Goal: Communication & Community: Answer question/provide support

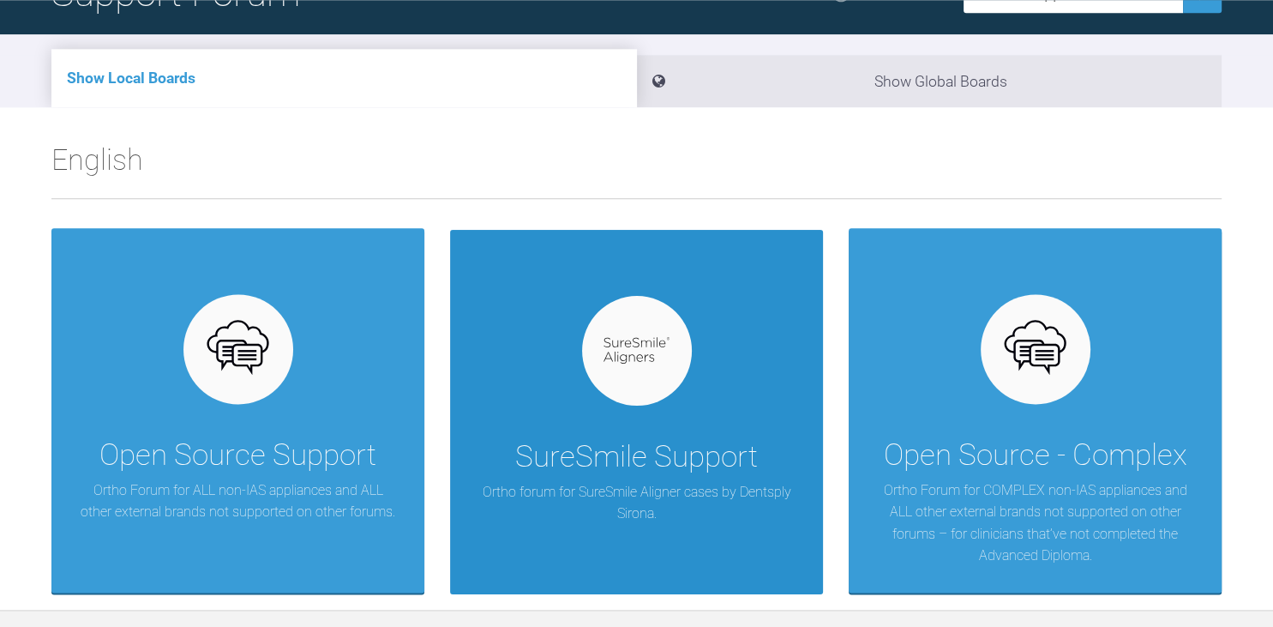
scroll to position [165, 0]
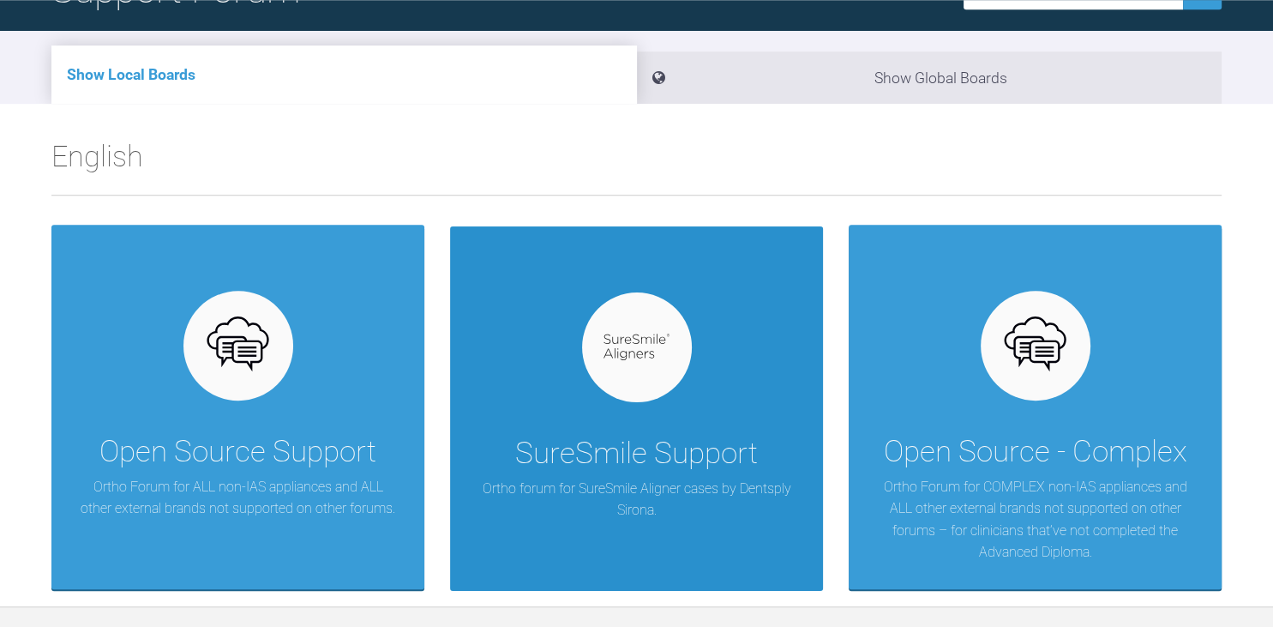
click at [646, 412] on div "SureSmile Support Ortho forum for SureSmile Aligner cases by Dentsply Sirona." at bounding box center [636, 408] width 373 height 364
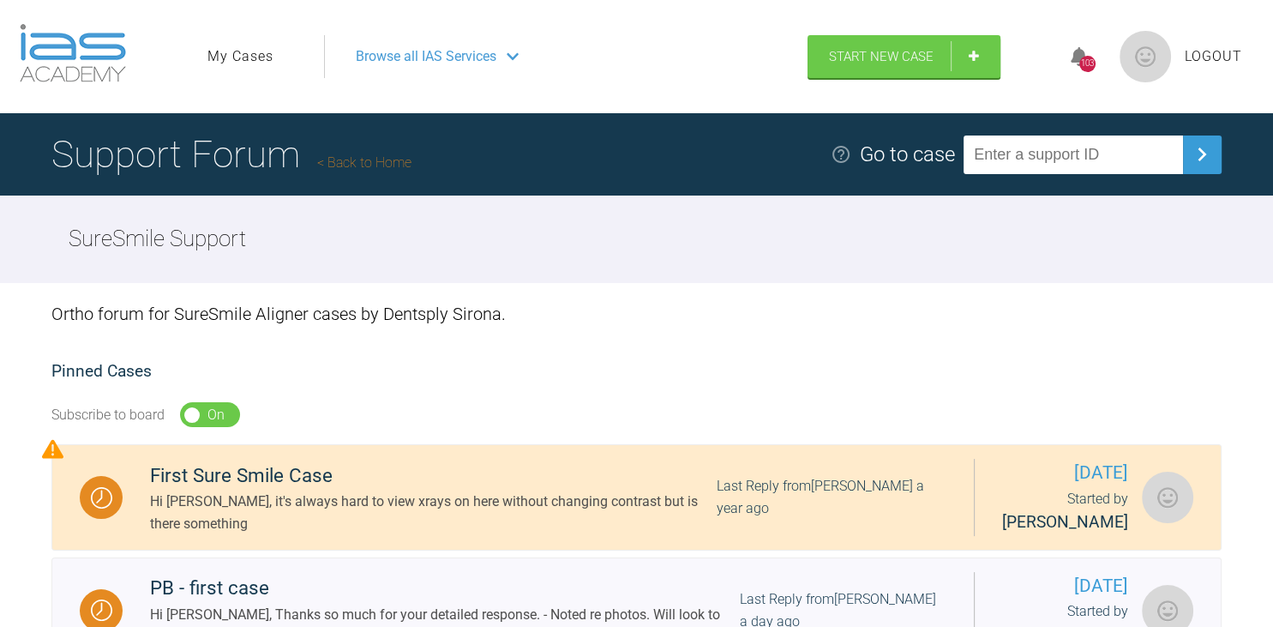
click at [252, 56] on link "My Cases" at bounding box center [240, 56] width 66 height 22
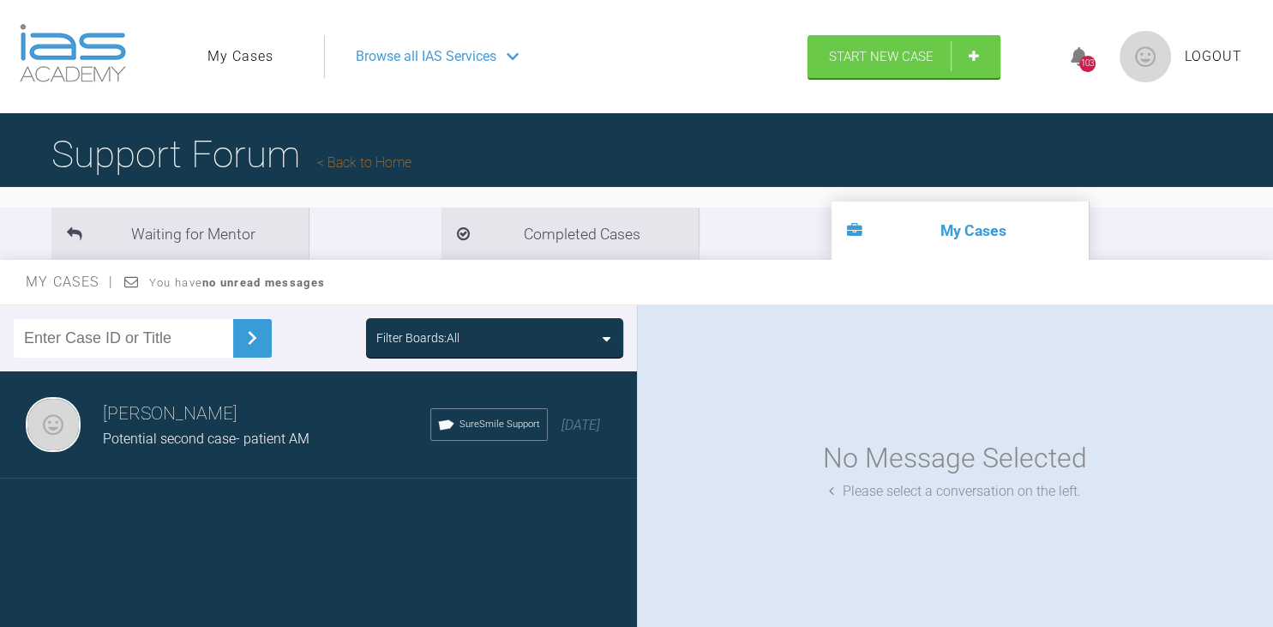
click at [149, 414] on h3 "[PERSON_NAME]" at bounding box center [267, 414] width 328 height 29
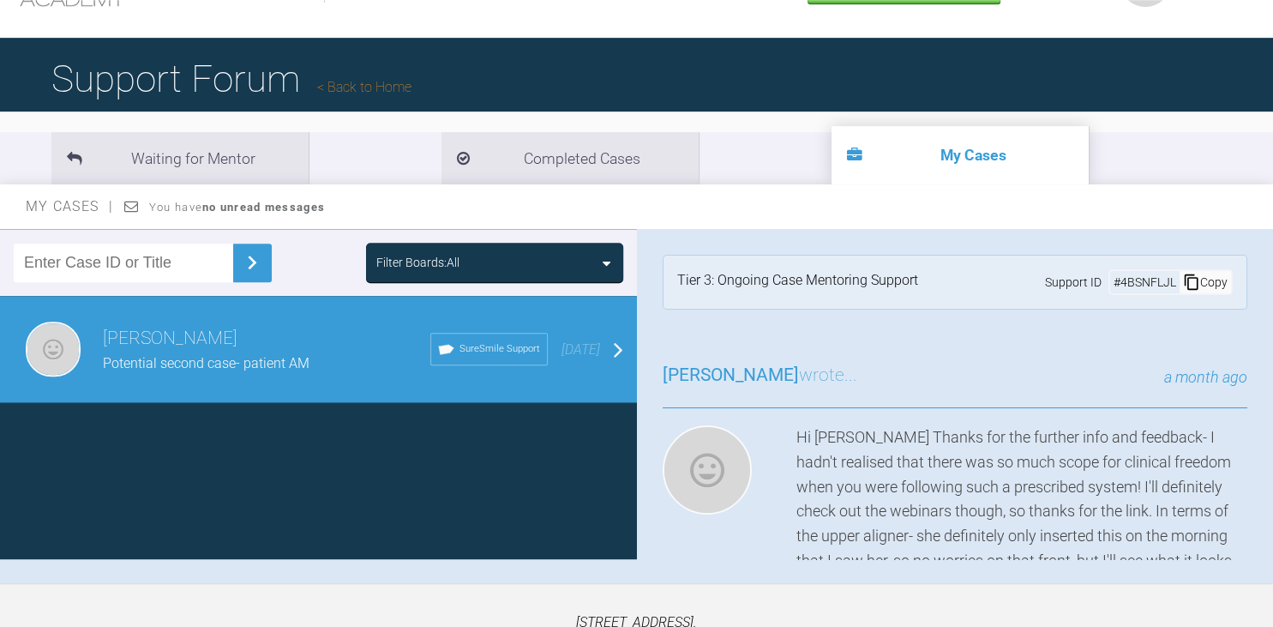
scroll to position [72, 0]
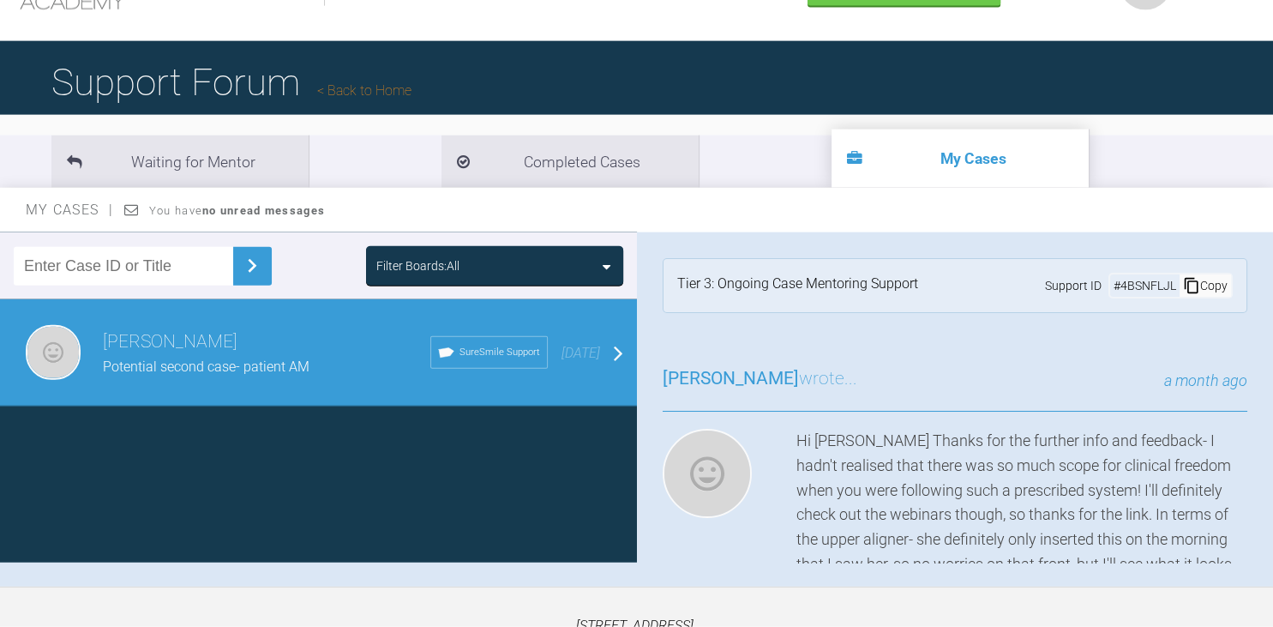
click at [616, 346] on div "[PERSON_NAME] Potential second case- patient AM SureSmile Support [DATE]" at bounding box center [318, 352] width 637 height 107
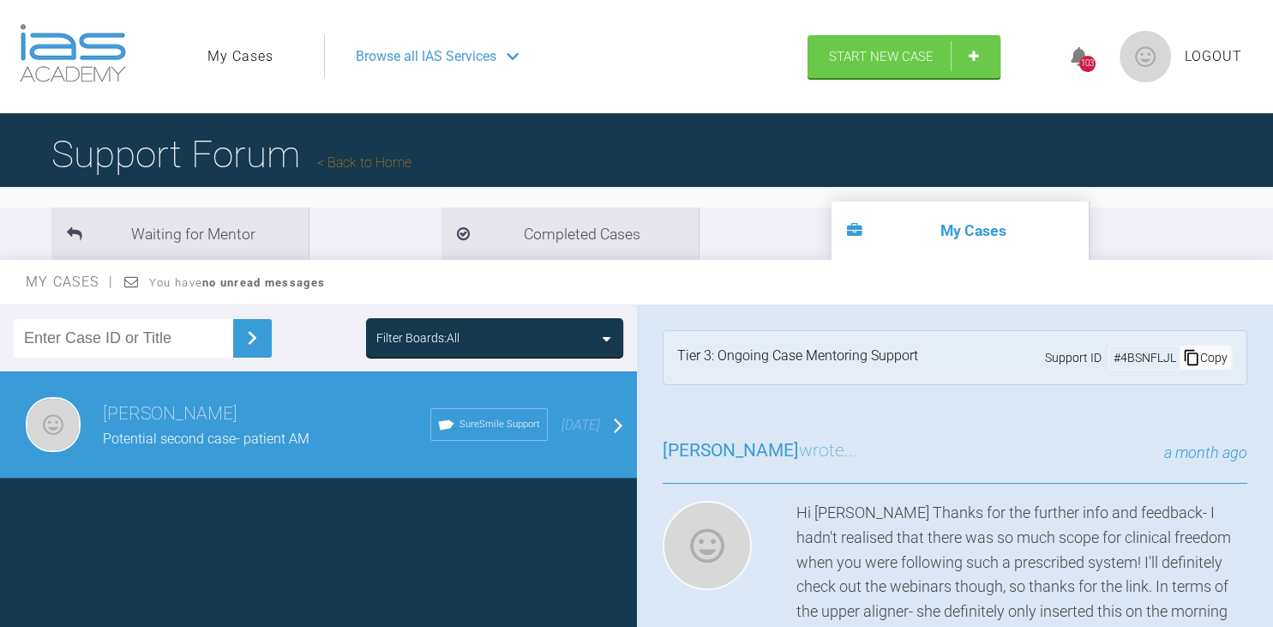
click at [252, 60] on link "My Cases" at bounding box center [240, 56] width 66 height 22
click at [204, 54] on nav "My Cases Logout Browse all IAS Services" at bounding box center [500, 57] width 616 height 74
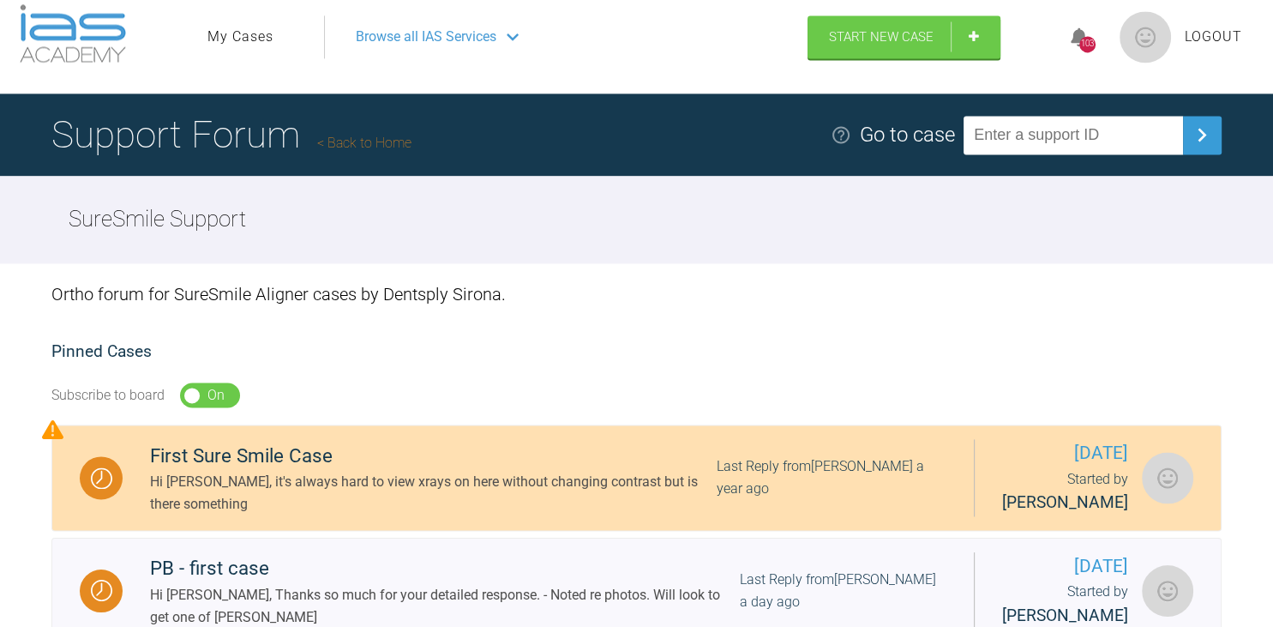
scroll to position [17, 0]
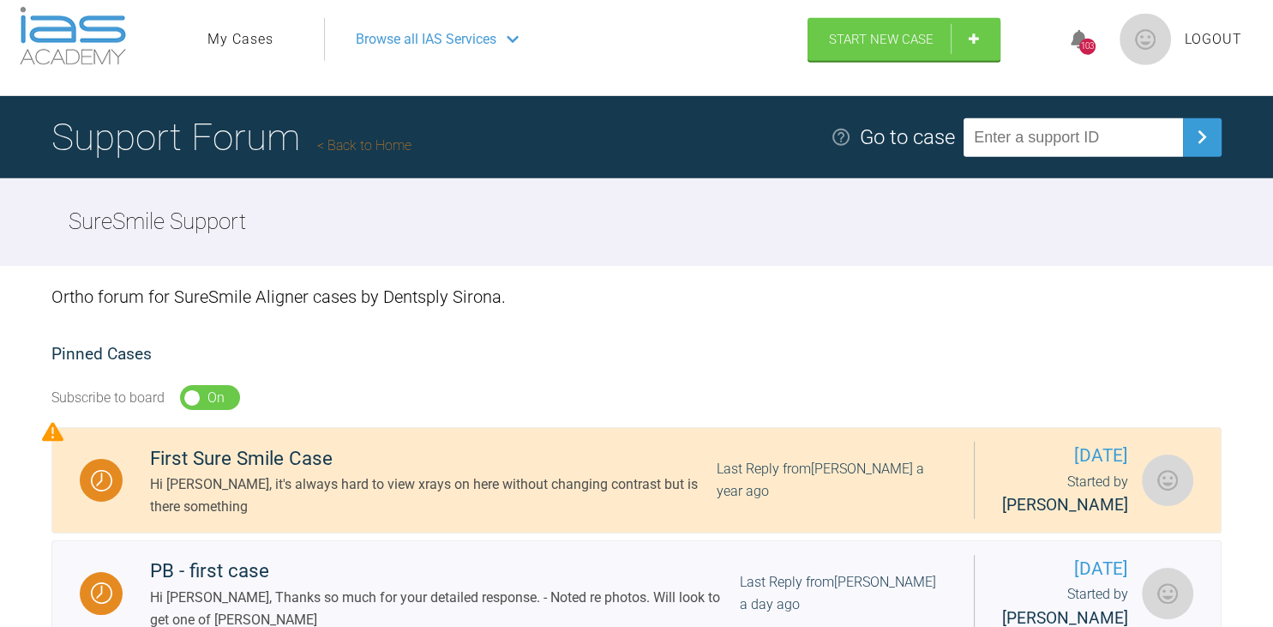
click at [238, 39] on link "My Cases" at bounding box center [240, 39] width 66 height 22
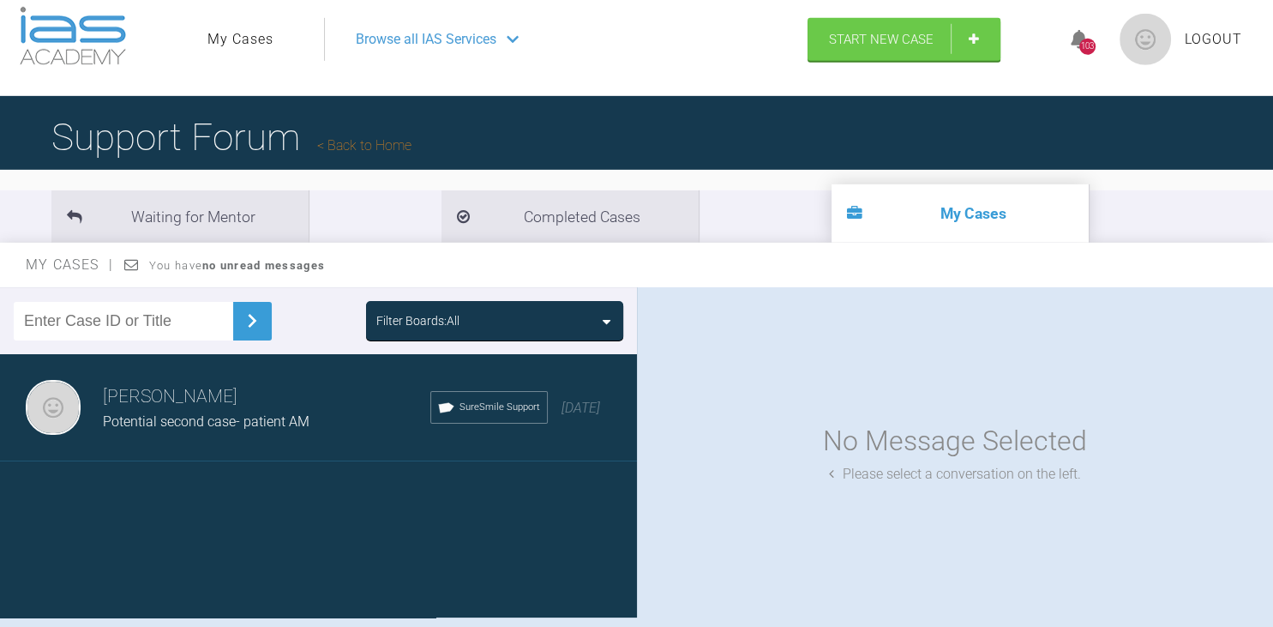
click at [228, 410] on h3 "[PERSON_NAME]" at bounding box center [267, 396] width 328 height 29
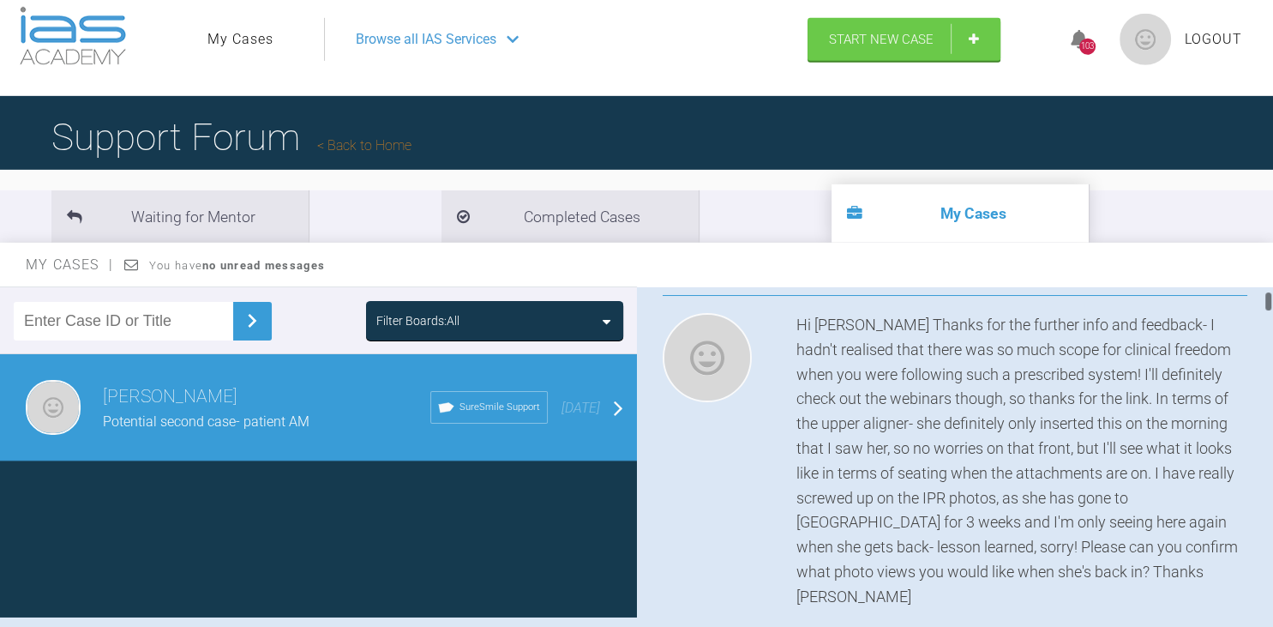
scroll to position [275, 0]
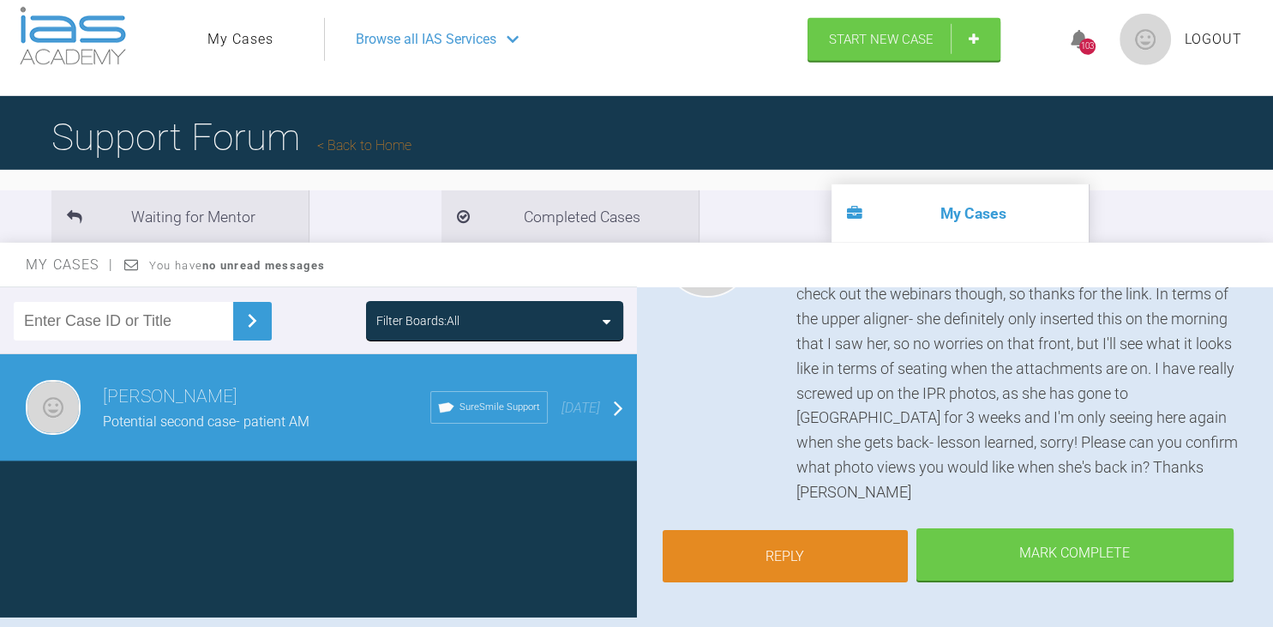
click at [789, 530] on link "Reply" at bounding box center [785, 556] width 245 height 53
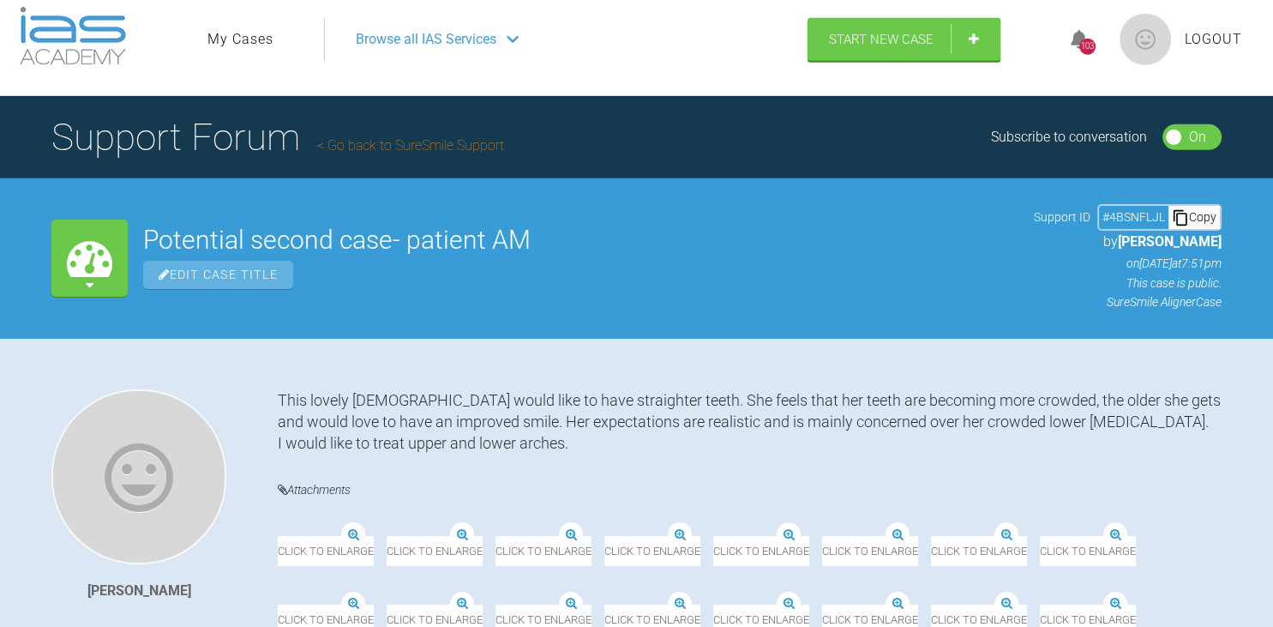
scroll to position [14835, 0]
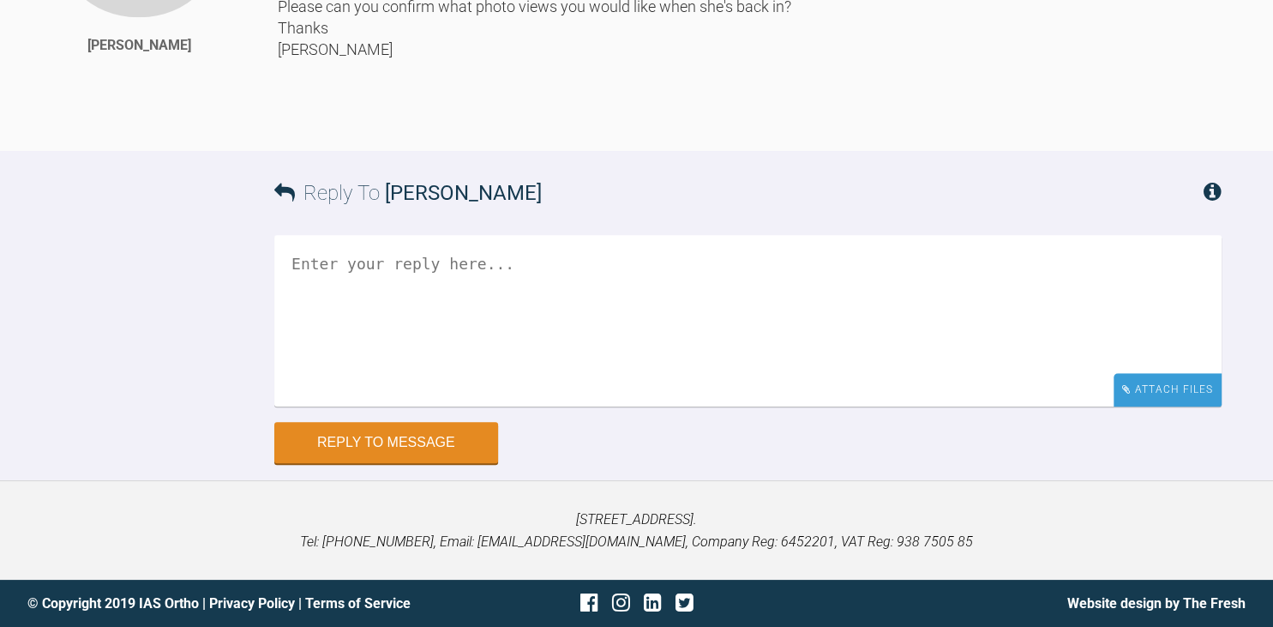
click at [1133, 394] on div "Attach Files" at bounding box center [1168, 389] width 108 height 33
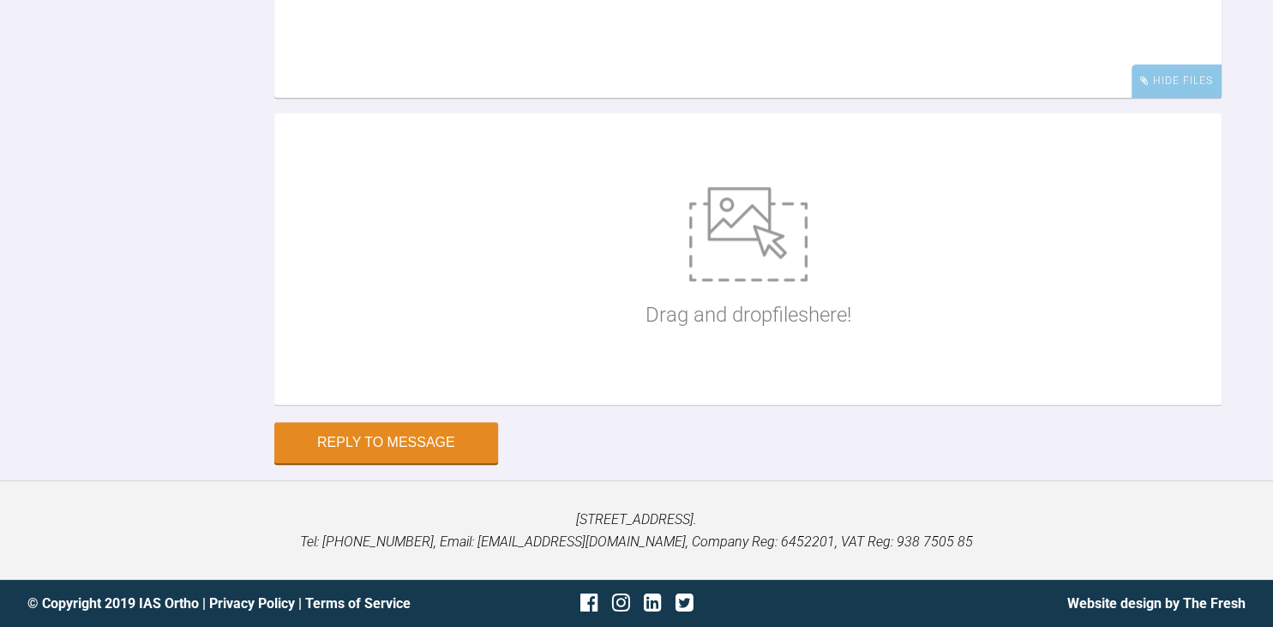
click at [740, 281] on img at bounding box center [748, 234] width 118 height 94
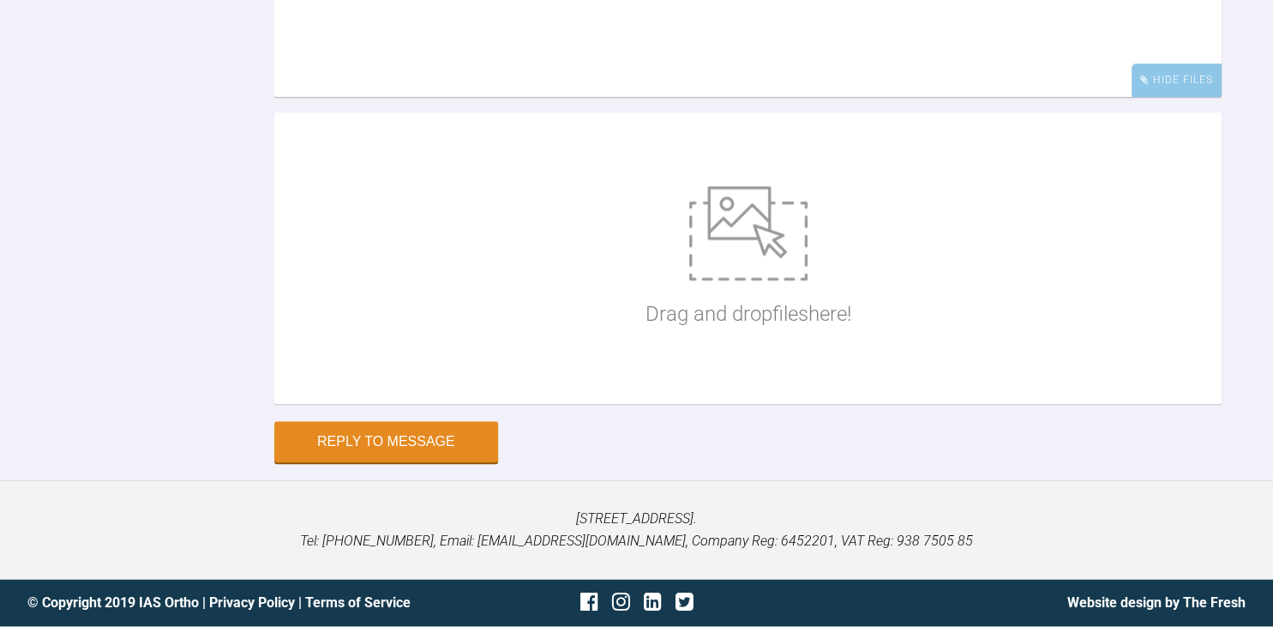
scroll to position [15017, 0]
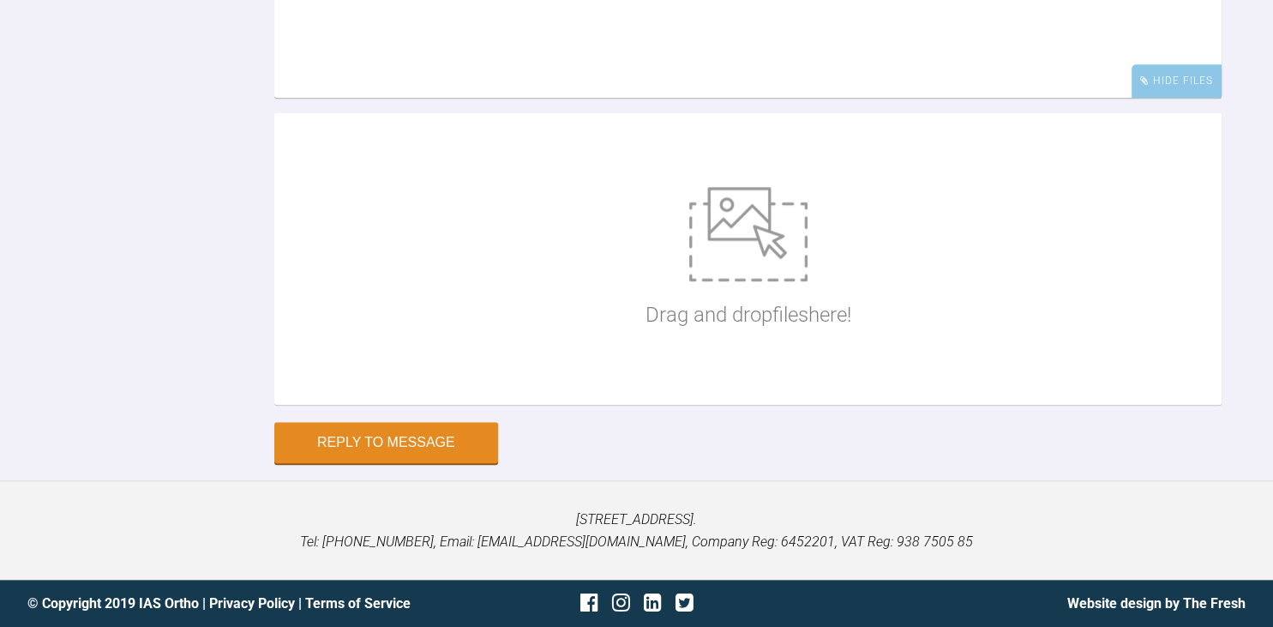
click at [724, 281] on img at bounding box center [748, 234] width 118 height 94
type input "C:\fakepath\IMG_4146.JPG"
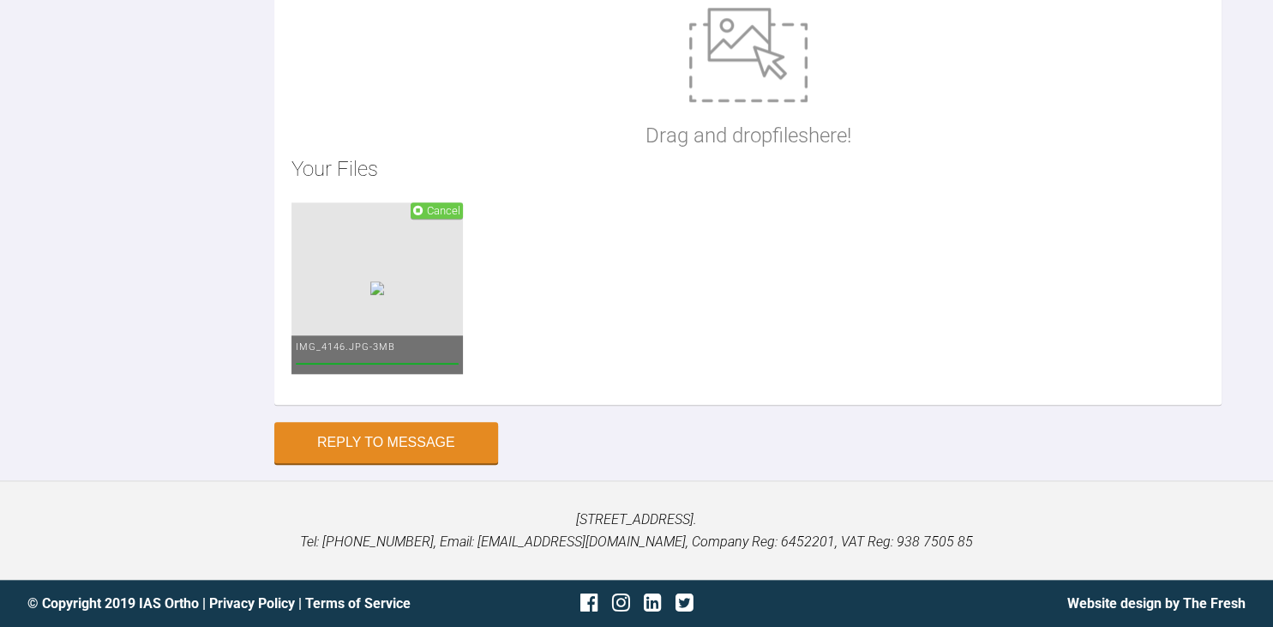
click at [737, 102] on img at bounding box center [748, 55] width 118 height 94
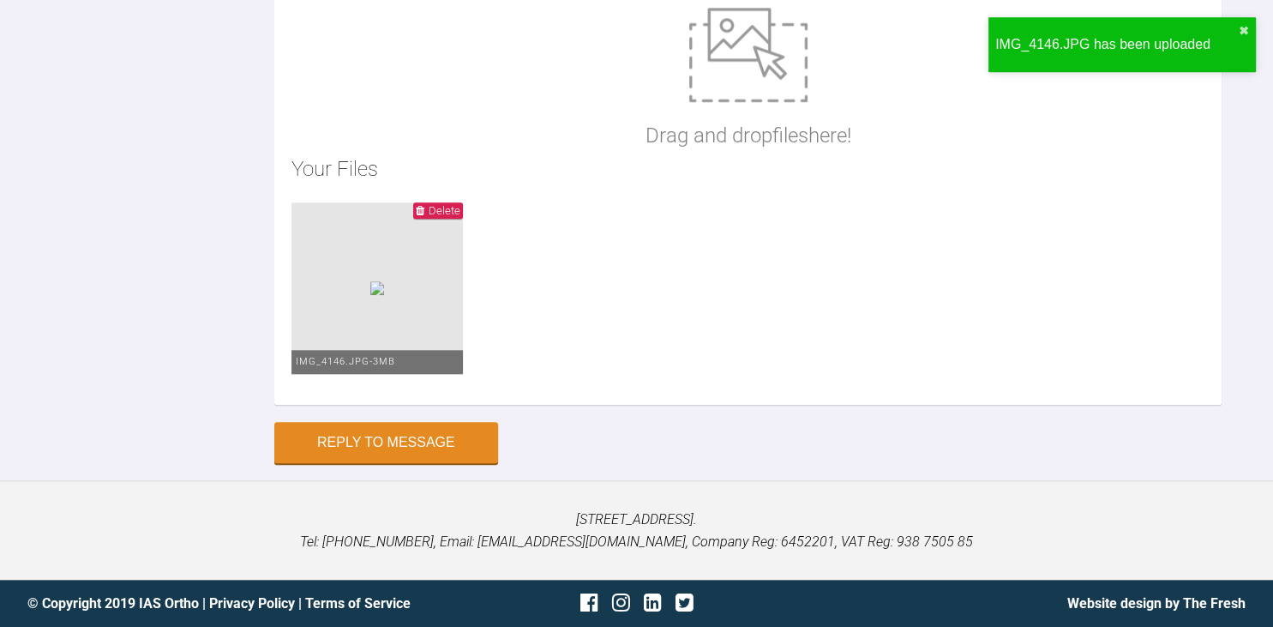
type input "C:\fakepath\IMG_4147.JPG"
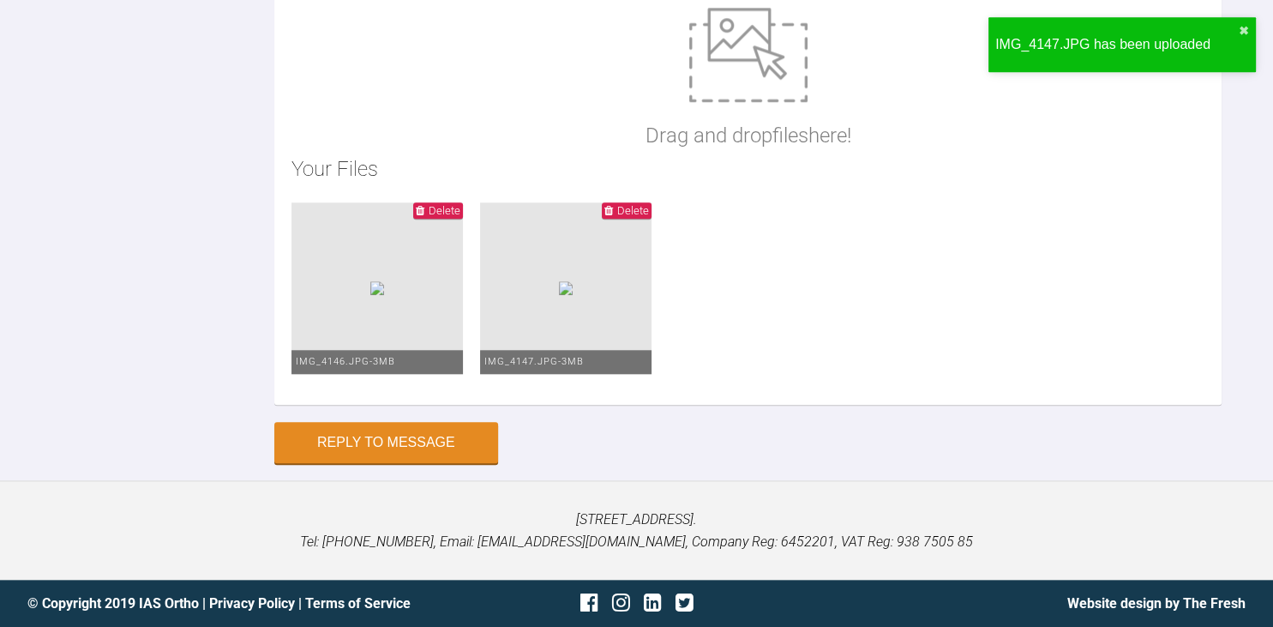
click at [732, 102] on img at bounding box center [748, 55] width 118 height 94
type input "C:\fakepath\IMG_4148.JPG"
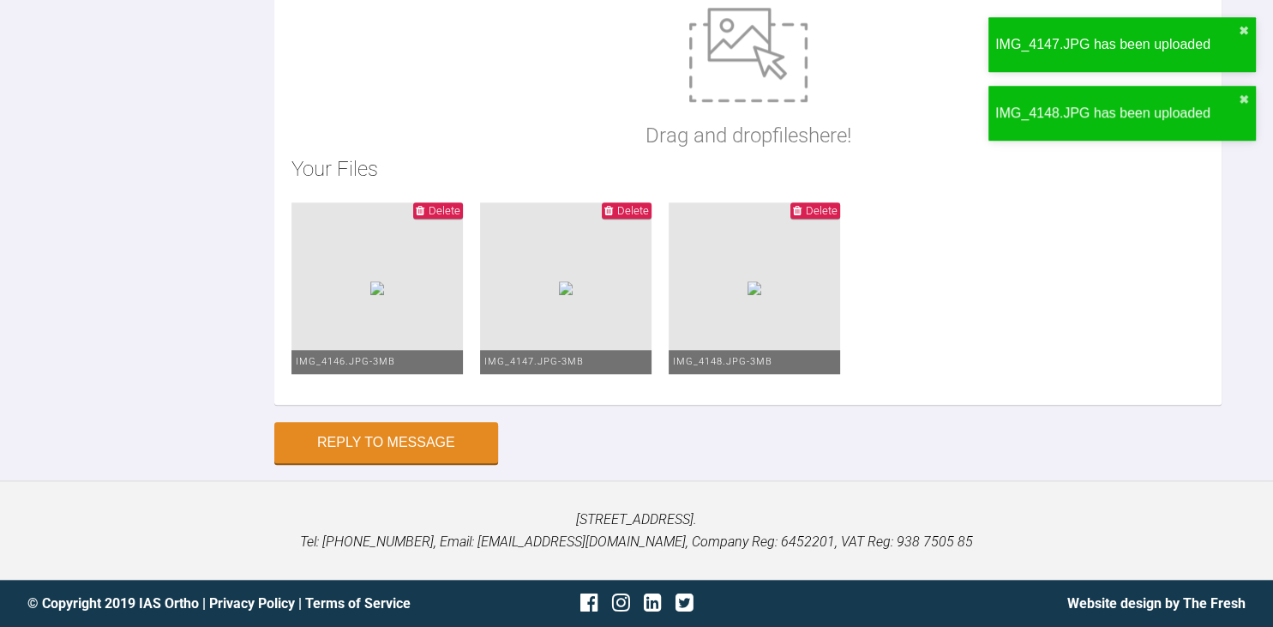
click at [729, 102] on img at bounding box center [748, 55] width 118 height 94
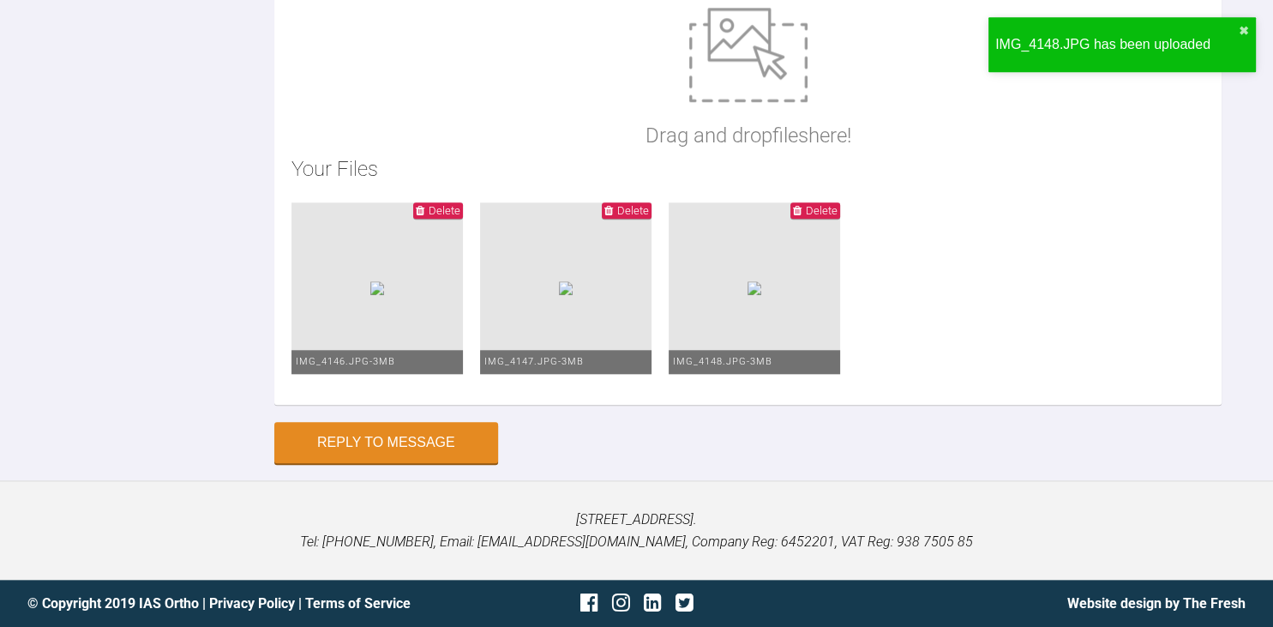
type input "C:\fakepath\IMG_4149.JPG"
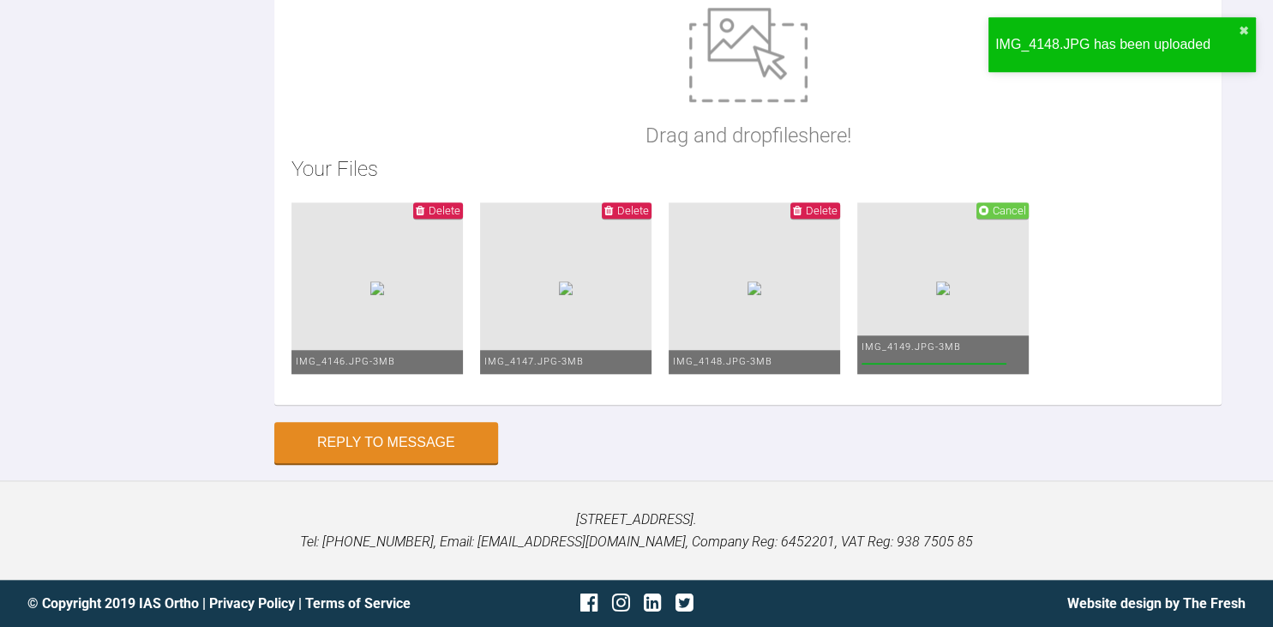
click at [734, 102] on img at bounding box center [748, 55] width 118 height 94
type input "C:\fakepath\IMG_4150.JPG"
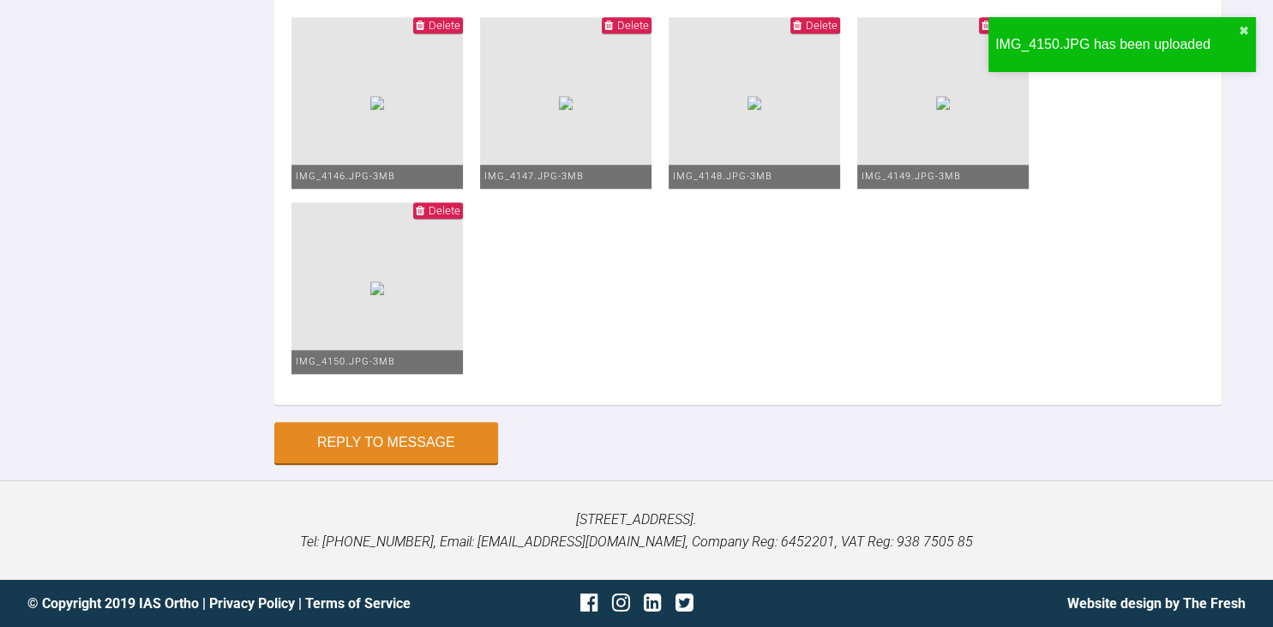
scroll to position [15086, 0]
type input "C:\fakepath\IMG_4151.JPG"
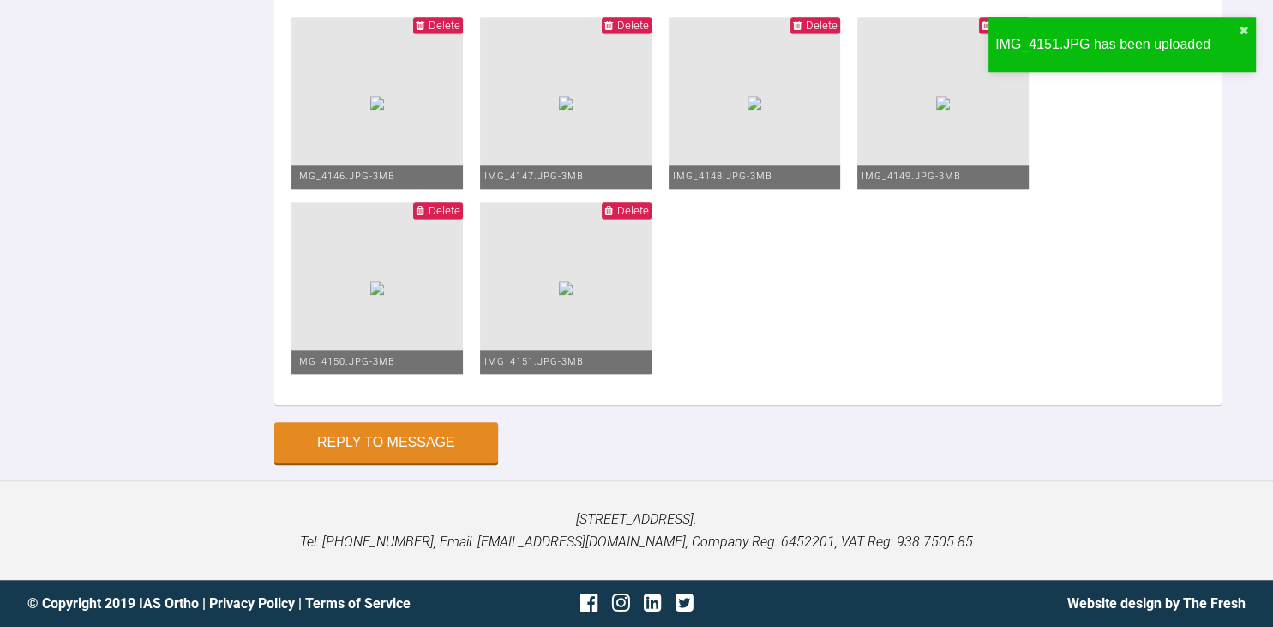
type input "C:\fakepath\IMG_4152.JPG"
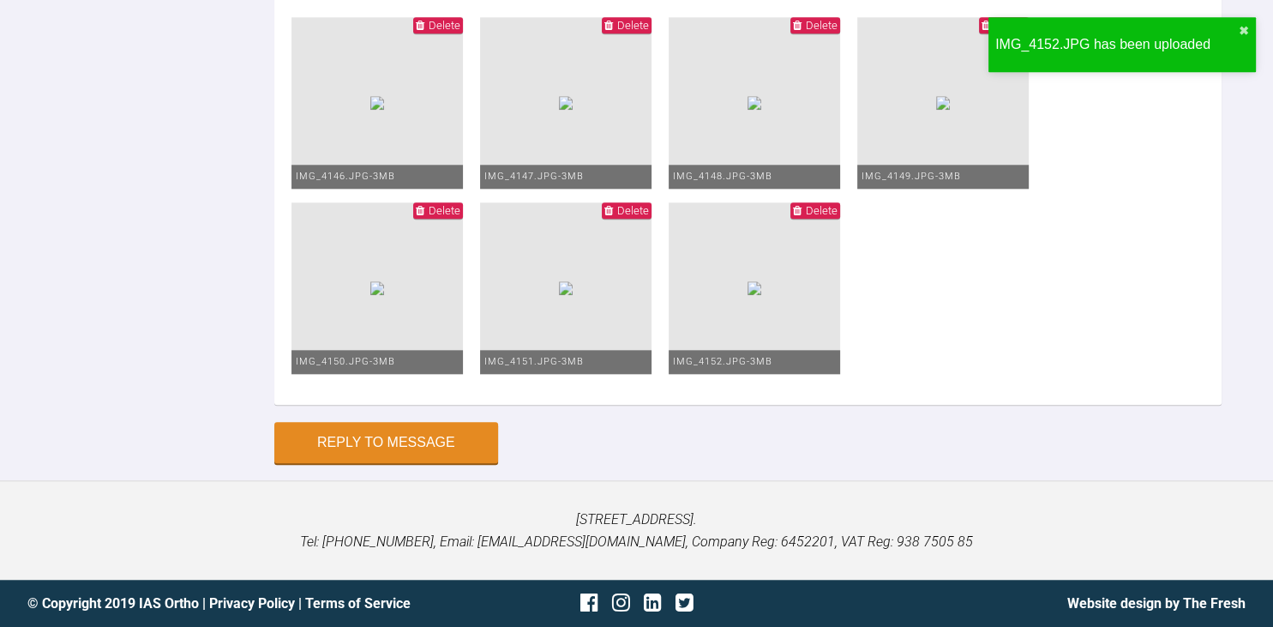
type input "C:\fakepath\IMG_4153.JPG"
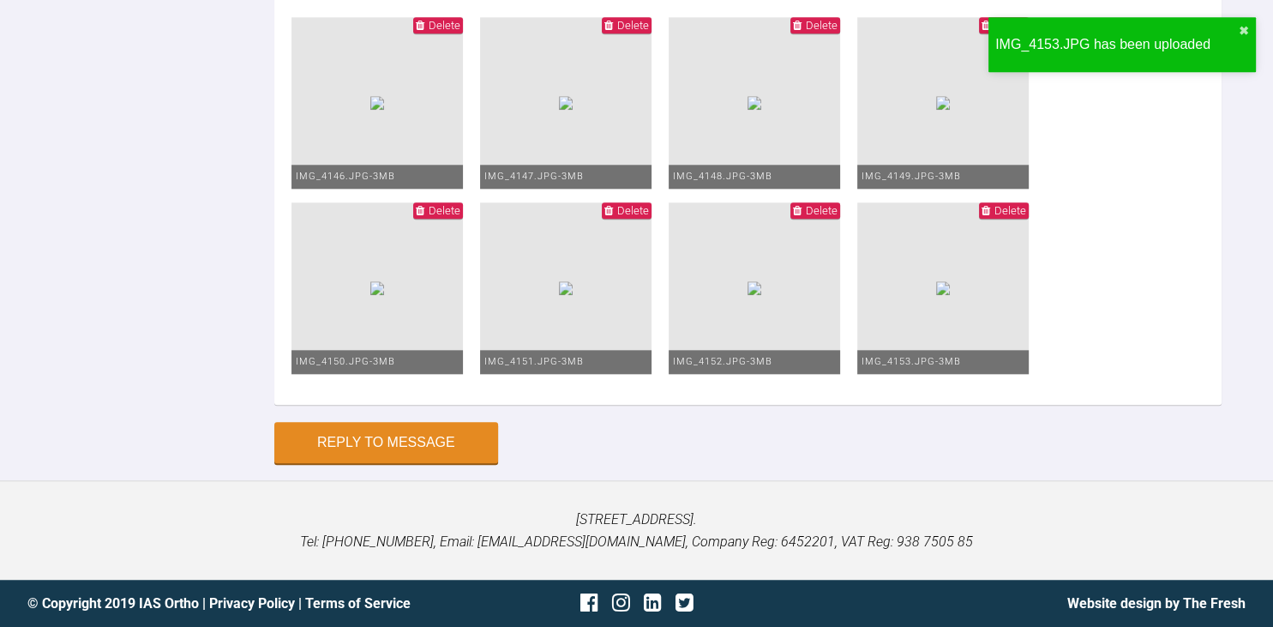
scroll to position [15049, 0]
type input "C:\fakepath\IMG_4154.JPG"
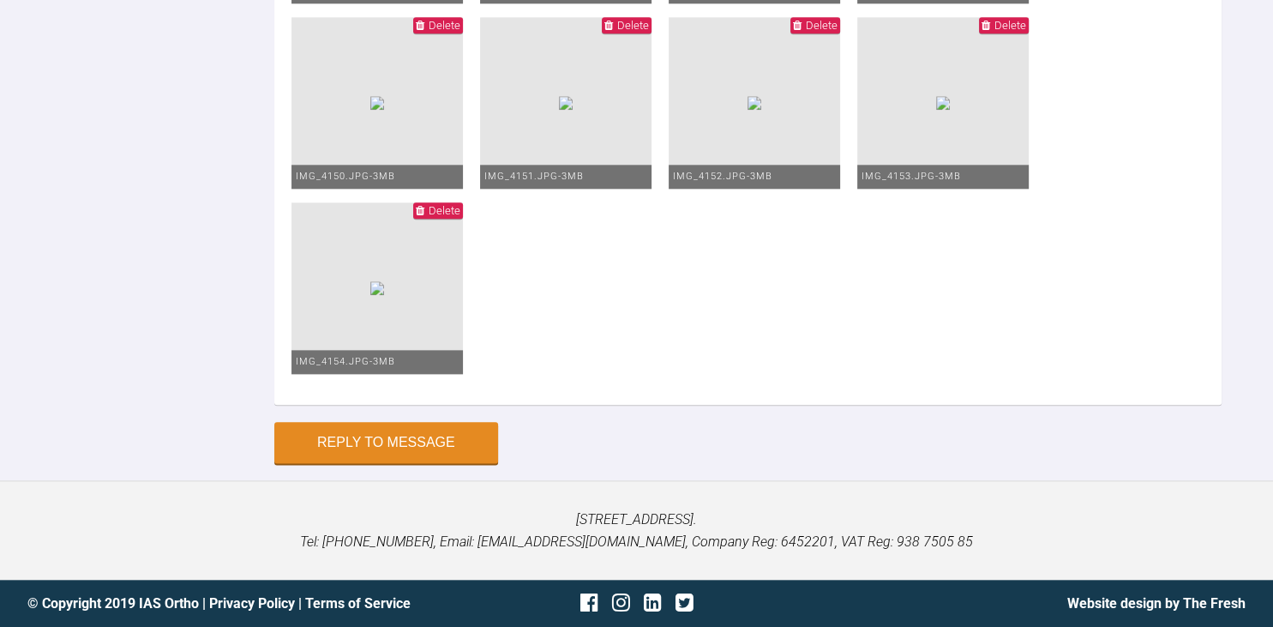
type textarea "I"
paste textarea "Patient attended with all her aligners. Fitted aligner 1 in upper arch and seem…"
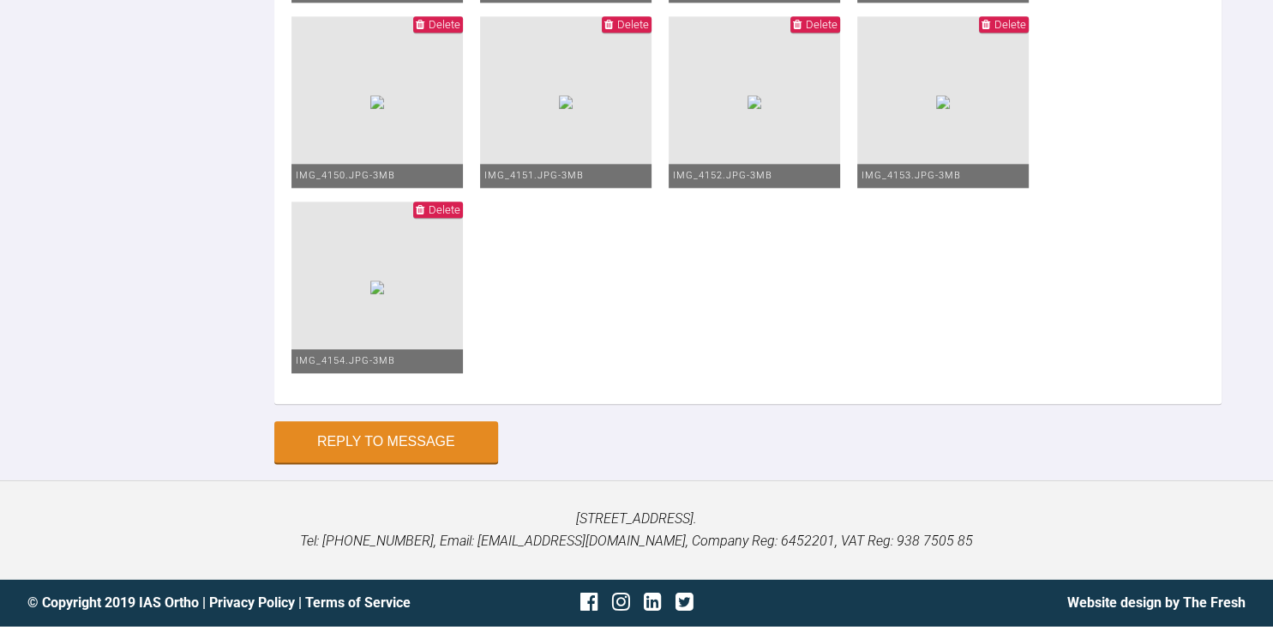
scroll to position [14900, 0]
type textarea "Hi [PERSON_NAME], so [PERSON_NAME] came back in following her holiday to finall…"
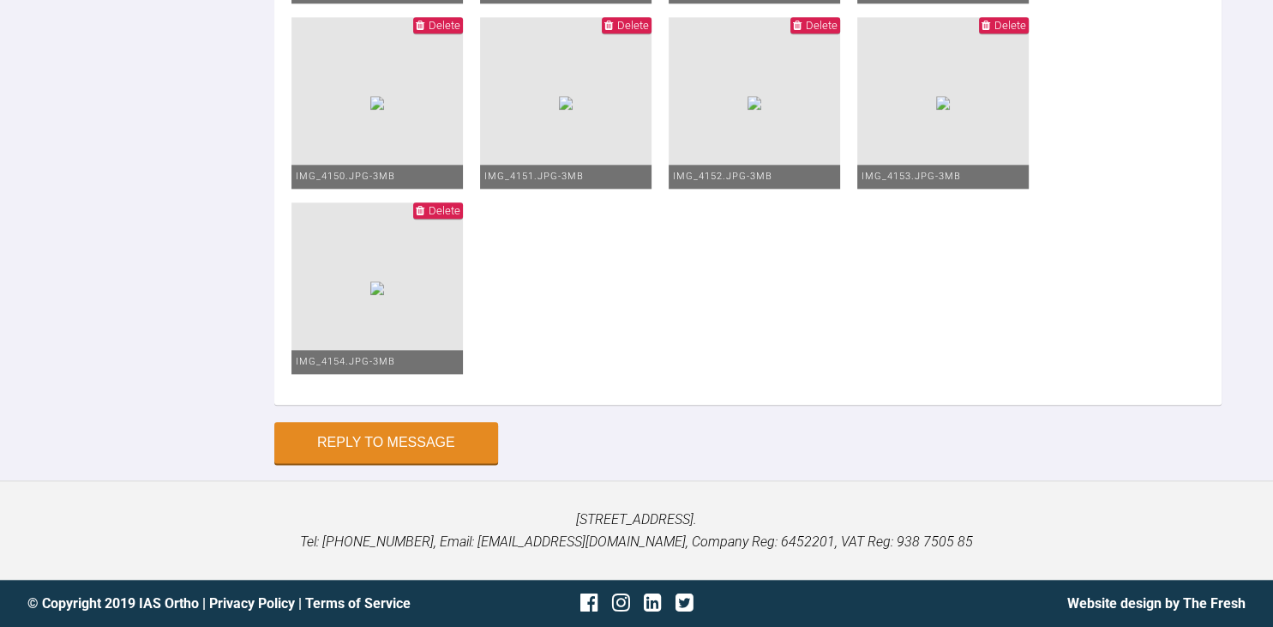
scroll to position [15636, 0]
click at [370, 442] on button "Reply to Message" at bounding box center [386, 444] width 224 height 41
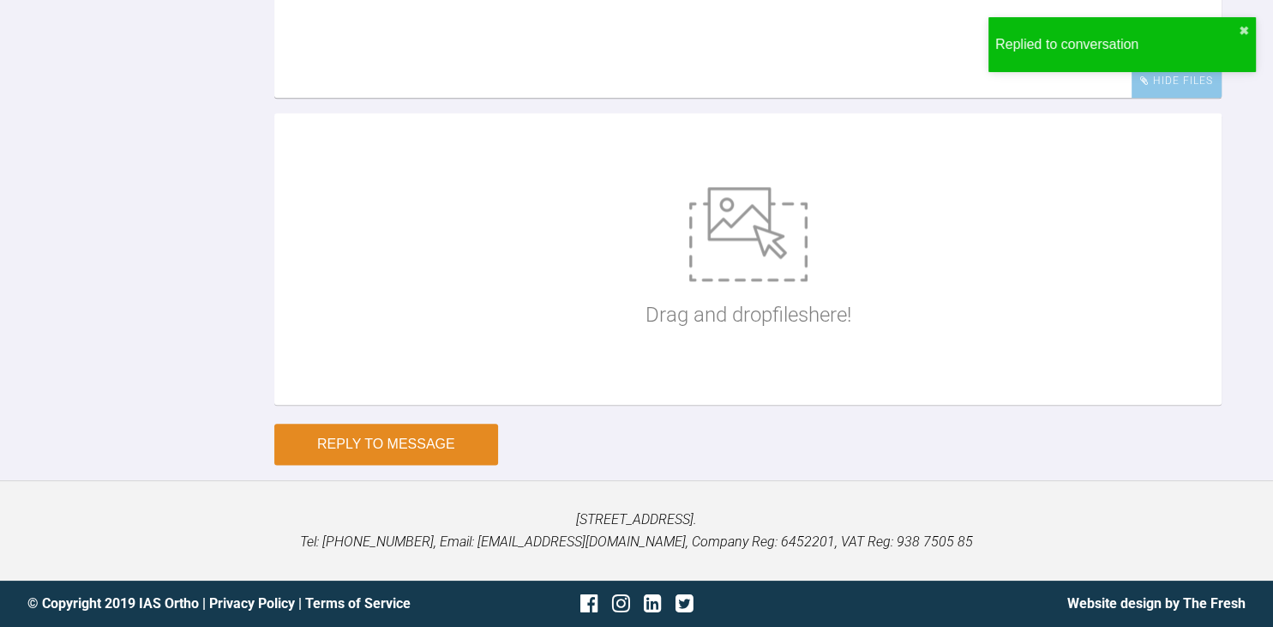
scroll to position [15196, 0]
